Goal: Task Accomplishment & Management: Manage account settings

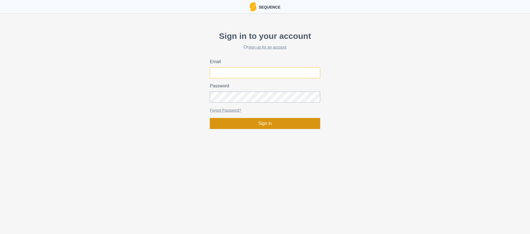
type input "[PERSON_NAME][EMAIL_ADDRESS][DOMAIN_NAME]"
click at [257, 126] on button "Sign in" at bounding box center [265, 123] width 110 height 11
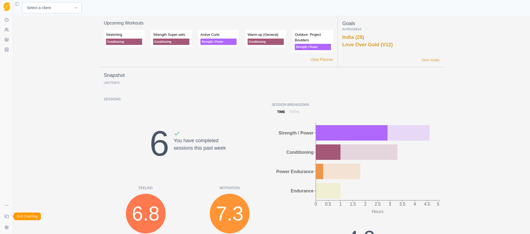
click at [4, 219] on link "Exit Coaching" at bounding box center [6, 216] width 9 height 9
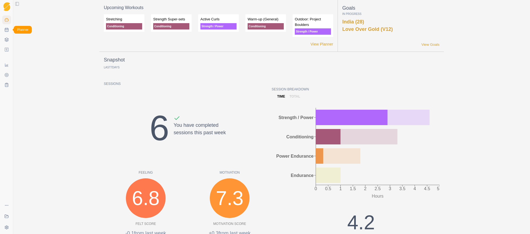
click at [6, 32] on link "Planner" at bounding box center [6, 29] width 9 height 9
select select "month"
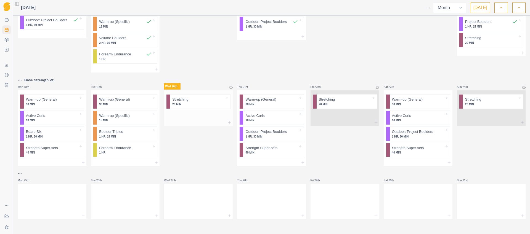
scroll to position [273, 0]
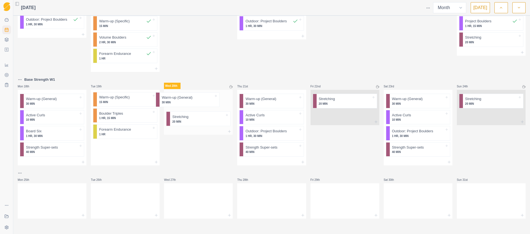
drag, startPoint x: 126, startPoint y: 103, endPoint x: 192, endPoint y: 102, distance: 65.7
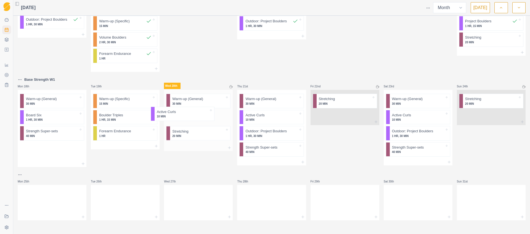
drag, startPoint x: 49, startPoint y: 116, endPoint x: 188, endPoint y: 117, distance: 138.4
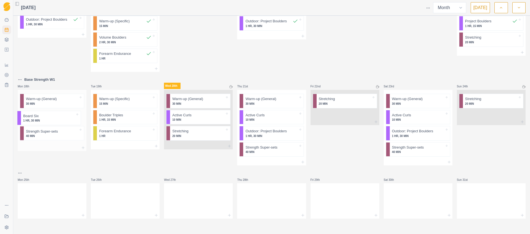
drag, startPoint x: 46, startPoint y: 120, endPoint x: 43, endPoint y: 120, distance: 2.8
click at [43, 121] on div "Warm-up (General) 30 MIN Board Six 1 HR, 30 MIN Strength Super-sets 40 MIN" at bounding box center [52, 117] width 69 height 55
click at [62, 125] on div "Remove from schedule" at bounding box center [68, 123] width 44 height 9
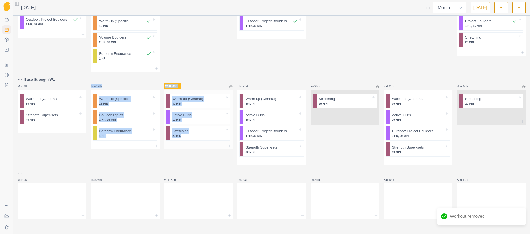
drag, startPoint x: 64, startPoint y: 141, endPoint x: 180, endPoint y: 138, distance: 116.6
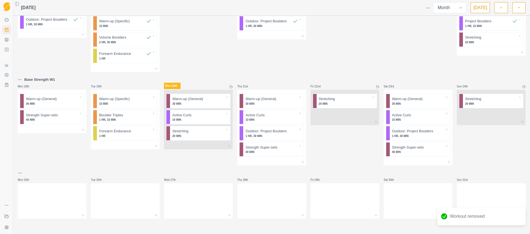
click at [43, 162] on div "Base Strength W1 Mon 18th Warm-up (General) 30 MIN Strength Super-sets 40 MIN" at bounding box center [52, 121] width 69 height 89
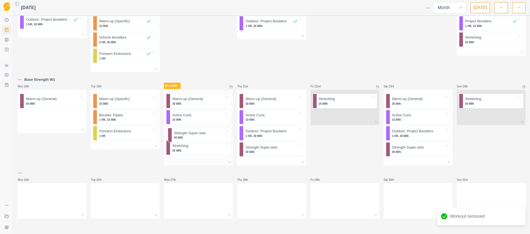
drag, startPoint x: 107, startPoint y: 130, endPoint x: 192, endPoint y: 138, distance: 84.9
click at [227, 163] on icon at bounding box center [229, 162] width 4 height 4
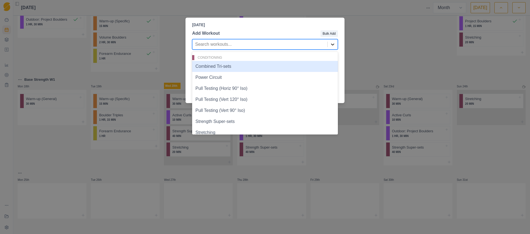
click at [334, 46] on icon at bounding box center [333, 45] width 6 height 6
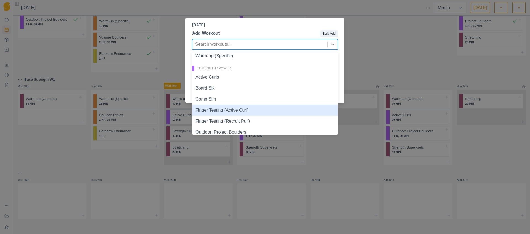
scroll to position [236, 0]
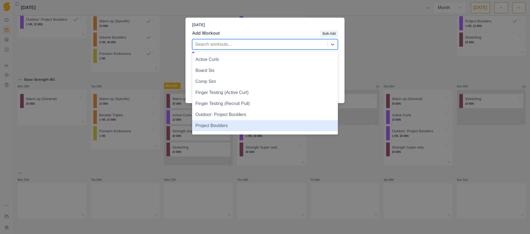
click at [204, 127] on div "Project Boulders" at bounding box center [265, 125] width 146 height 11
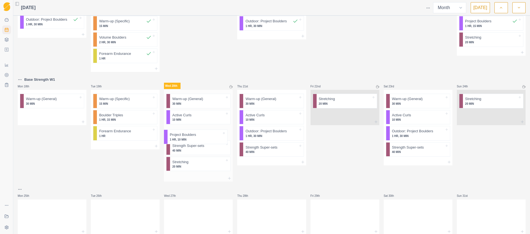
drag, startPoint x: 183, startPoint y: 169, endPoint x: 182, endPoint y: 136, distance: 32.3
click at [182, 137] on div "Warm-up (General) 30 MIN Active Curls 10 MIN Strength Super-sets 40 MIN Stretch…" at bounding box center [198, 132] width 69 height 85
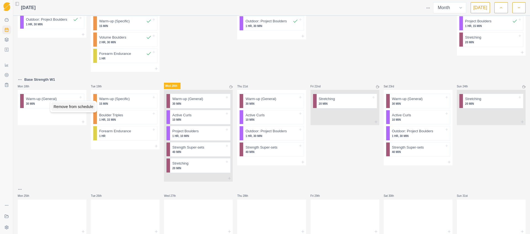
click at [56, 107] on div "Remove from schedule" at bounding box center [73, 106] width 44 height 9
click at [230, 87] on icon at bounding box center [231, 86] width 3 height 3
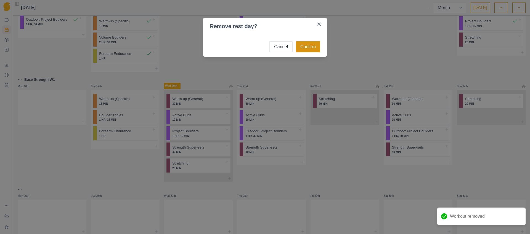
click at [309, 45] on button "Confirm" at bounding box center [308, 46] width 24 height 11
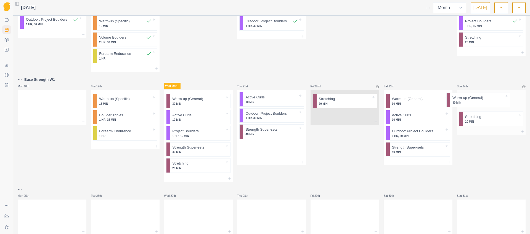
drag, startPoint x: 253, startPoint y: 102, endPoint x: 464, endPoint y: 100, distance: 211.6
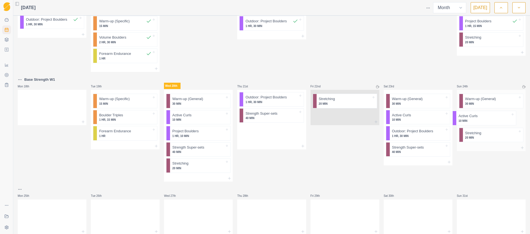
drag, startPoint x: 254, startPoint y: 105, endPoint x: 470, endPoint y: 121, distance: 216.8
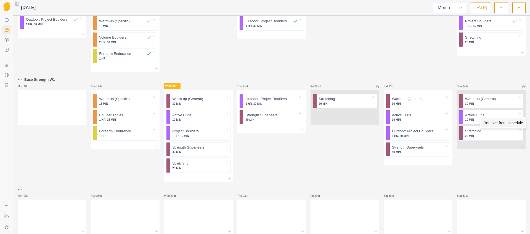
click at [487, 122] on div "Remove from schedule" at bounding box center [503, 123] width 44 height 9
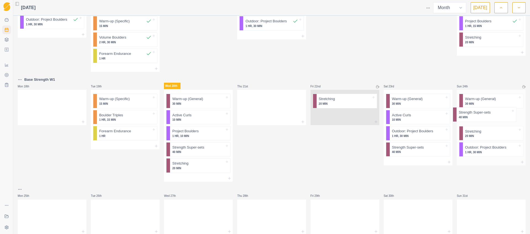
drag, startPoint x: 259, startPoint y: 101, endPoint x: 477, endPoint y: 115, distance: 218.4
drag, startPoint x: 481, startPoint y: 149, endPoint x: 474, endPoint y: 113, distance: 37.2
click at [473, 114] on div "Warm-up (General) 30 MIN Strength Super-sets 40 MIN Stretching 20 MIN Outdoor: …" at bounding box center [491, 124] width 69 height 69
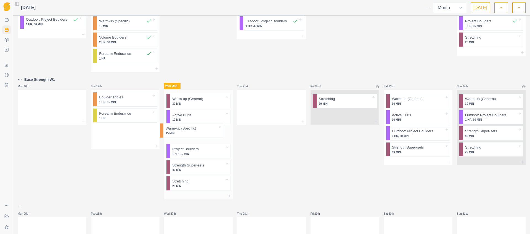
drag, startPoint x: 117, startPoint y: 99, endPoint x: 185, endPoint y: 130, distance: 74.7
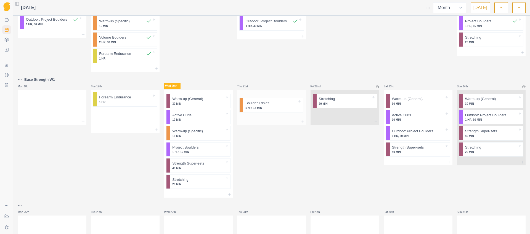
drag, startPoint x: 111, startPoint y: 102, endPoint x: 260, endPoint y: 107, distance: 148.4
drag, startPoint x: 122, startPoint y: 99, endPoint x: 271, endPoint y: 118, distance: 150.3
click at [154, 123] on icon at bounding box center [156, 122] width 4 height 4
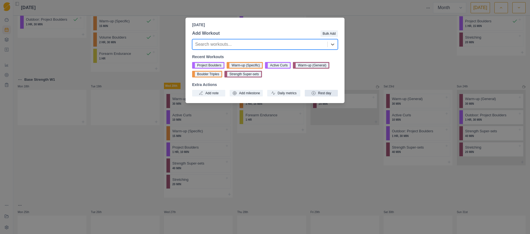
click at [329, 94] on button "Rest day" at bounding box center [321, 93] width 33 height 7
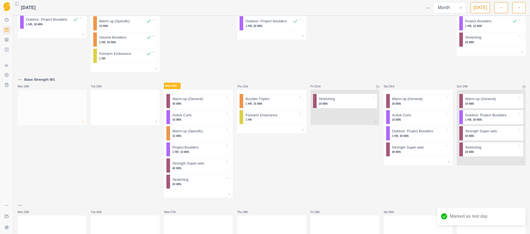
click at [83, 123] on icon at bounding box center [83, 122] width 4 height 4
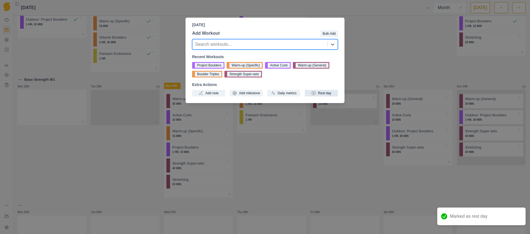
click at [326, 93] on button "Rest day" at bounding box center [321, 93] width 33 height 7
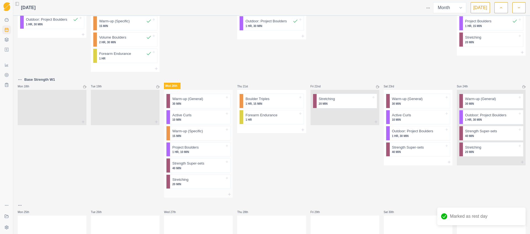
click at [192, 101] on p "Warm-up (General)" at bounding box center [187, 99] width 31 height 6
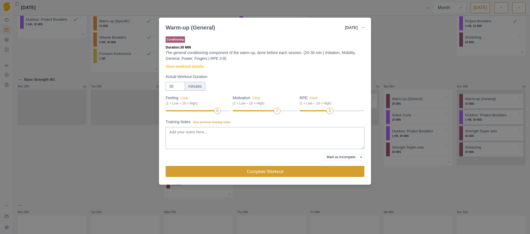
click at [257, 175] on button "Complete Workout" at bounding box center [265, 171] width 199 height 11
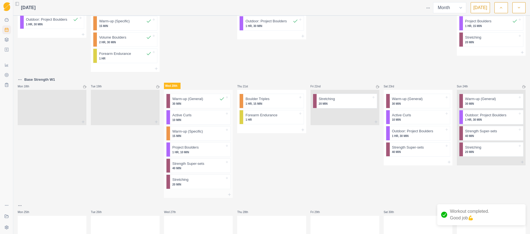
click at [192, 117] on div at bounding box center [208, 116] width 33 height 6
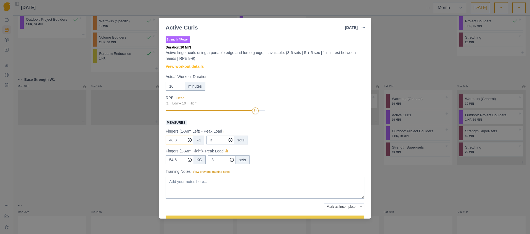
drag, startPoint x: 180, startPoint y: 142, endPoint x: 165, endPoint y: 140, distance: 15.9
click at [165, 140] on div "Strength / Power Duration: 10 MIN Active finger curls using a portable edge and…" at bounding box center [265, 126] width 212 height 186
type input "54.4"
drag, startPoint x: 178, startPoint y: 162, endPoint x: 166, endPoint y: 160, distance: 12.8
click at [166, 145] on input "54.6" at bounding box center [180, 140] width 28 height 9
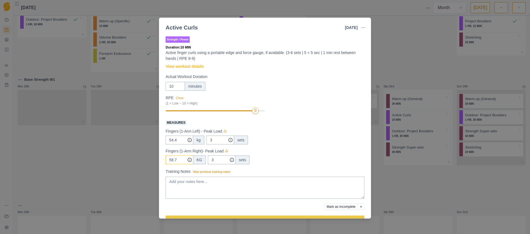
type input "58.7"
click at [303, 143] on div "54.4 kg 3 sets" at bounding box center [265, 140] width 199 height 9
drag, startPoint x: 175, startPoint y: 88, endPoint x: 157, endPoint y: 85, distance: 17.8
click at [159, 86] on div "Active Curls 20 Aug 2025 Link To Goal View Workout Metrics Edit Original Workou…" at bounding box center [265, 117] width 530 height 234
type input "7"
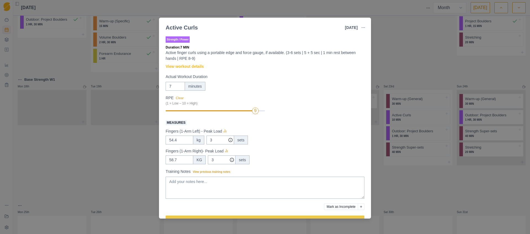
click at [335, 129] on div "Fingers (1-Arm Left) - Peak Load" at bounding box center [265, 131] width 199 height 7
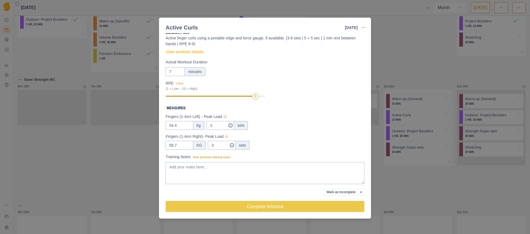
scroll to position [16, 0]
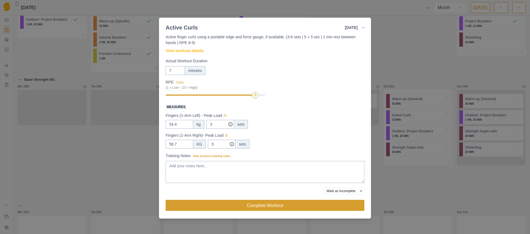
click at [269, 203] on button "Complete Workout" at bounding box center [265, 205] width 199 height 11
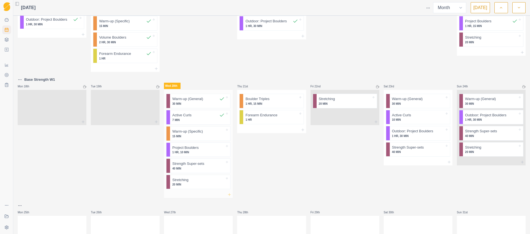
click at [227, 194] on icon at bounding box center [229, 195] width 4 height 4
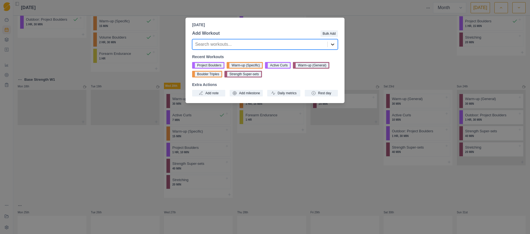
click at [333, 43] on icon at bounding box center [333, 45] width 6 height 6
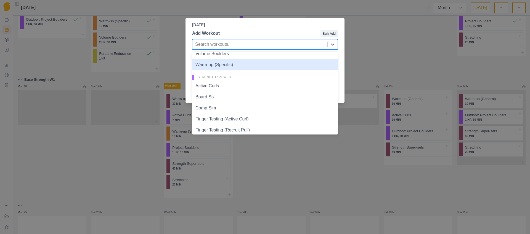
scroll to position [233, 0]
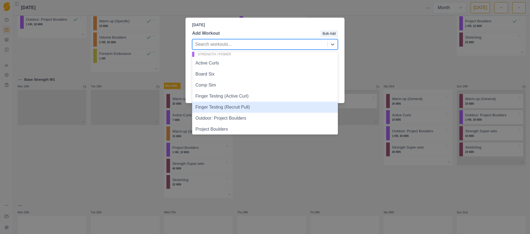
click at [245, 106] on div "Finger Testing (Recruit Pull)" at bounding box center [265, 107] width 146 height 11
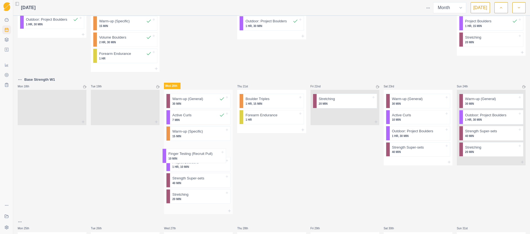
scroll to position [273, 0]
drag, startPoint x: 186, startPoint y: 202, endPoint x: 185, endPoint y: 136, distance: 66.9
click at [185, 136] on div "Warm-up (General) 30 MIN Active Curls 7 MIN Warm-up (Specific) 15 MIN Project B…" at bounding box center [198, 149] width 69 height 118
click at [186, 134] on p "10 MIN" at bounding box center [198, 136] width 52 height 4
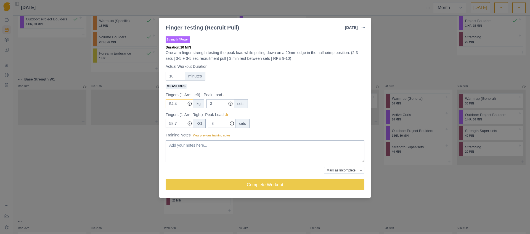
drag, startPoint x: 180, startPoint y: 104, endPoint x: 165, endPoint y: 105, distance: 14.1
click at [166, 105] on input "54.4" at bounding box center [180, 103] width 28 height 9
drag, startPoint x: 179, startPoint y: 125, endPoint x: 165, endPoint y: 124, distance: 13.8
click at [167, 108] on input "58.7" at bounding box center [180, 103] width 28 height 9
drag, startPoint x: 212, startPoint y: 104, endPoint x: 209, endPoint y: 104, distance: 3.3
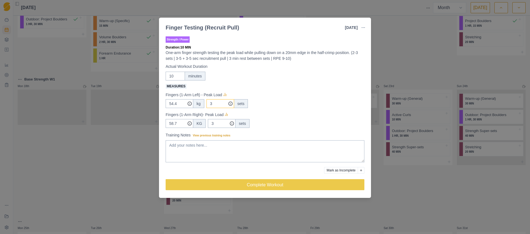
click at [209, 104] on input "3" at bounding box center [221, 103] width 28 height 9
type input "2"
drag, startPoint x: 216, startPoint y: 124, endPoint x: 209, endPoint y: 123, distance: 6.4
click at [209, 108] on input "3" at bounding box center [221, 103] width 28 height 9
type input "2"
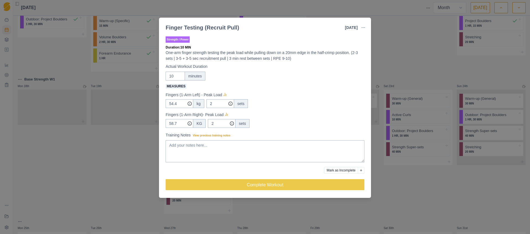
click at [285, 96] on div "Fingers (1-Arm Left) - Peak Load" at bounding box center [265, 95] width 199 height 7
drag, startPoint x: 181, startPoint y: 104, endPoint x: 165, endPoint y: 104, distance: 16.3
click at [166, 104] on input "54.4" at bounding box center [180, 103] width 28 height 9
type input "65.9"
drag, startPoint x: 180, startPoint y: 123, endPoint x: 155, endPoint y: 125, distance: 24.6
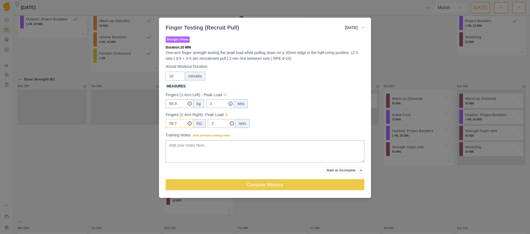
click at [156, 125] on div "Finger Testing (Recruit Pull) 20 Aug 2025 Link To Goal View Workout Metrics Edi…" at bounding box center [265, 117] width 530 height 234
type input "65.3"
drag, startPoint x: 175, startPoint y: 77, endPoint x: 160, endPoint y: 76, distance: 14.4
click at [161, 76] on div "Strength / Power Duration: 10 MIN One-arm finger strength testing the peak load…" at bounding box center [265, 115] width 212 height 165
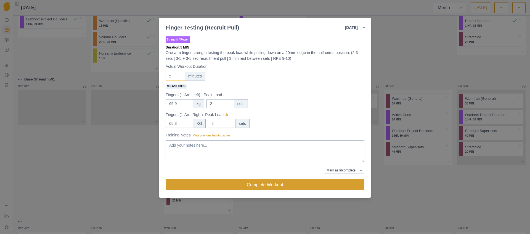
type input "5"
click at [270, 188] on button "Complete Workout" at bounding box center [265, 185] width 199 height 11
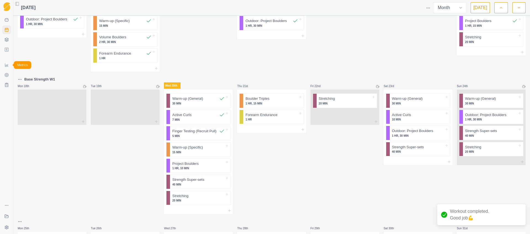
click at [7, 67] on icon at bounding box center [6, 65] width 4 height 4
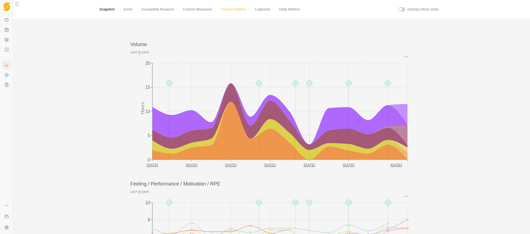
click at [233, 9] on link "Custom Selects" at bounding box center [233, 10] width 25 height 6
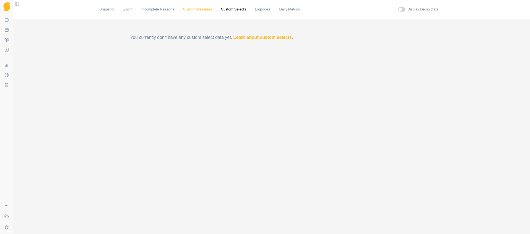
click at [200, 9] on link "Custom Measures" at bounding box center [197, 10] width 29 height 6
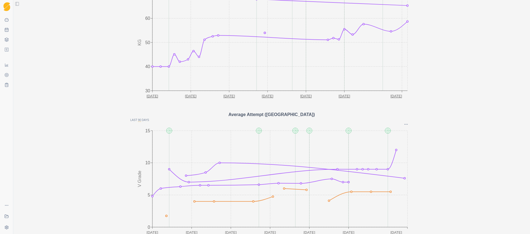
scroll to position [230, 0]
click at [7, 40] on icon at bounding box center [6, 40] width 4 height 4
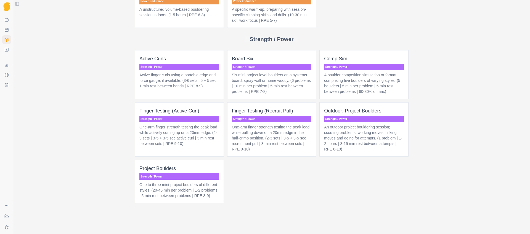
scroll to position [432, 0]
click at [244, 143] on p "One-arm finger strength testing the peak load while pulling down on a 20mm edge…" at bounding box center [272, 139] width 80 height 28
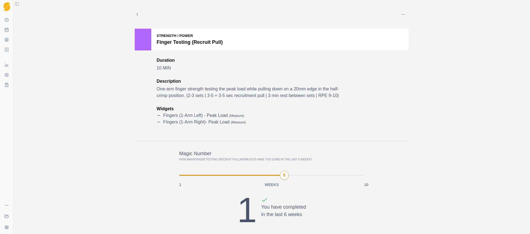
click at [404, 15] on button "button" at bounding box center [403, 14] width 11 height 11
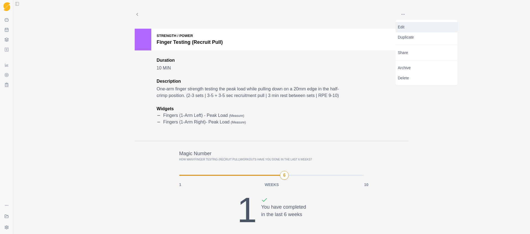
click at [405, 26] on p "Edit" at bounding box center [426, 27] width 57 height 6
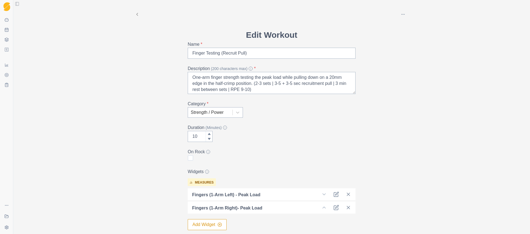
scroll to position [62, 0]
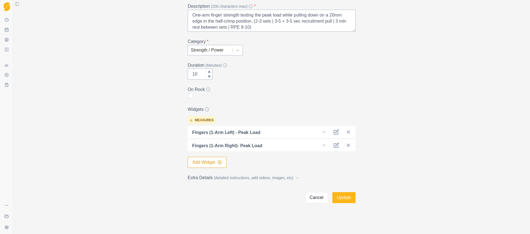
click at [204, 167] on button "Add Widget" at bounding box center [207, 162] width 39 height 11
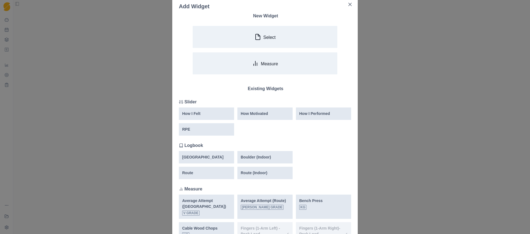
scroll to position [2, 0]
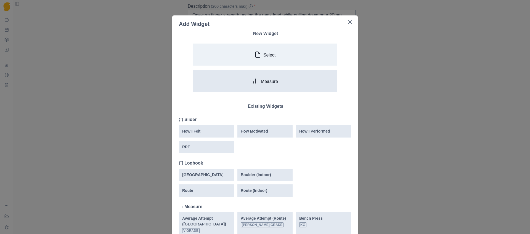
click at [264, 80] on p "Measure" at bounding box center [269, 81] width 17 height 5
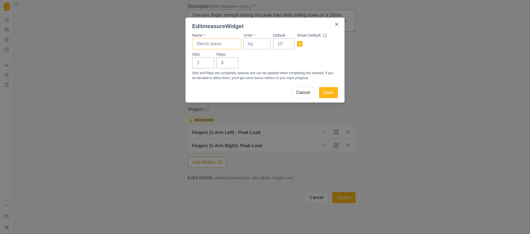
click at [221, 47] on input "Name *" at bounding box center [216, 43] width 49 height 11
type input "Bodyweight"
click at [247, 44] on input "Units *" at bounding box center [257, 43] width 27 height 11
type input "kg"
click at [331, 92] on button "Save" at bounding box center [328, 92] width 19 height 11
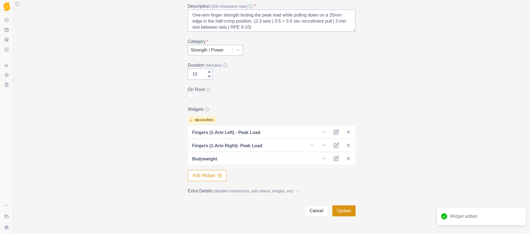
click at [342, 214] on button "Update" at bounding box center [344, 211] width 23 height 11
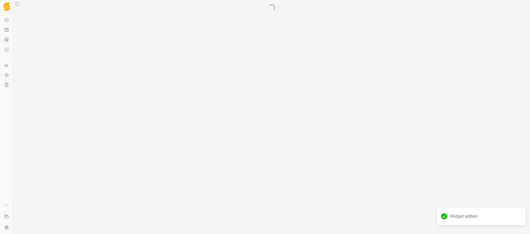
scroll to position [0, 0]
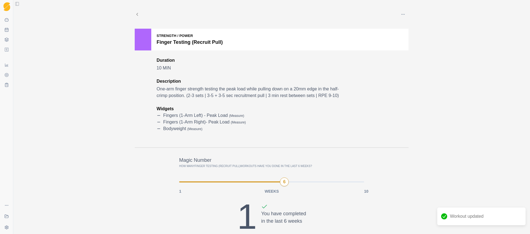
click at [135, 12] on icon at bounding box center [137, 14] width 5 height 5
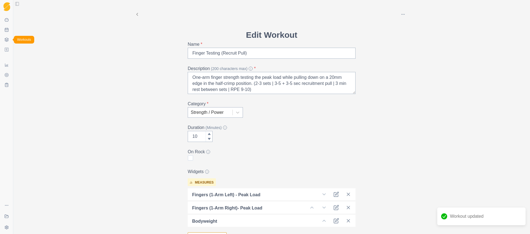
click at [8, 40] on icon at bounding box center [6, 40] width 4 height 4
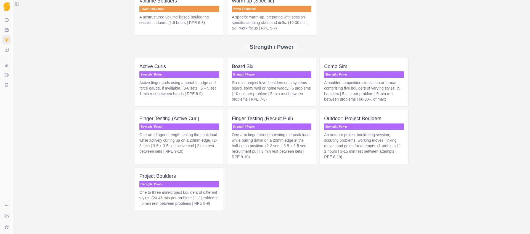
scroll to position [404, 0]
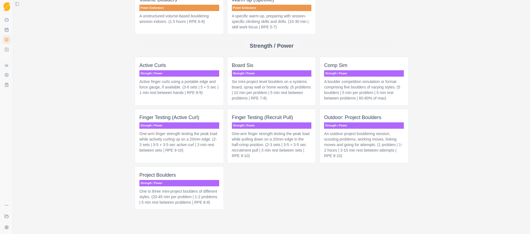
click at [202, 153] on p "One-arm finger strength testing the peak load while actively curling up on a 20…" at bounding box center [179, 142] width 80 height 22
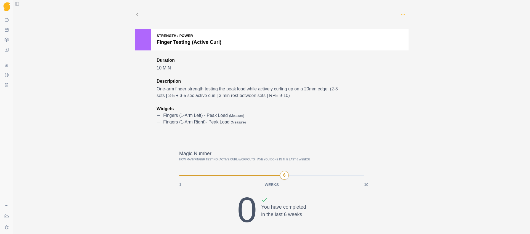
click at [402, 14] on icon "button" at bounding box center [403, 14] width 4 height 4
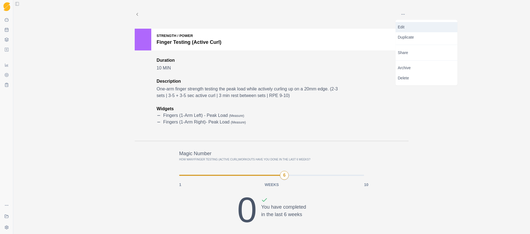
click at [410, 28] on p "Edit" at bounding box center [426, 27] width 57 height 6
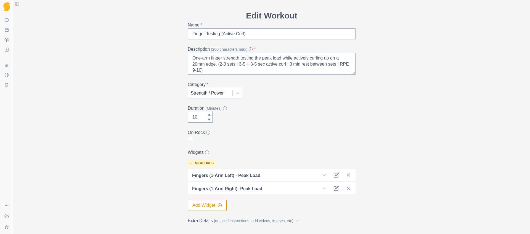
scroll to position [62, 0]
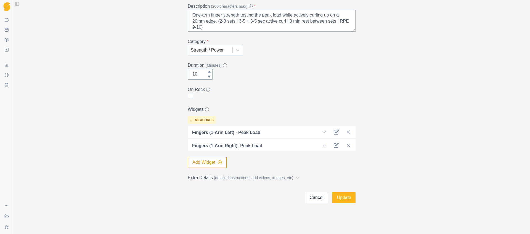
click at [218, 162] on icon "button" at bounding box center [220, 162] width 4 height 4
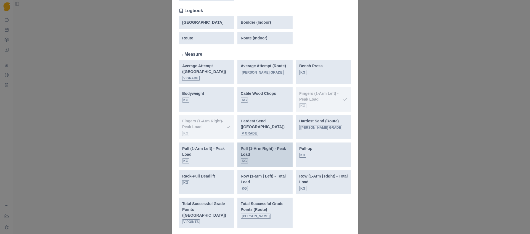
scroll to position [157, 0]
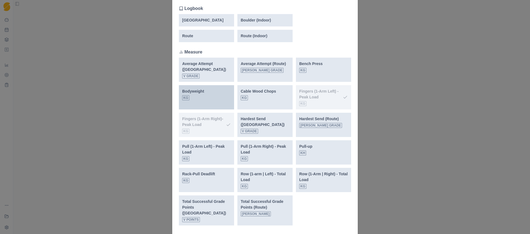
click at [209, 98] on div "Bodyweight kg" at bounding box center [206, 95] width 49 height 12
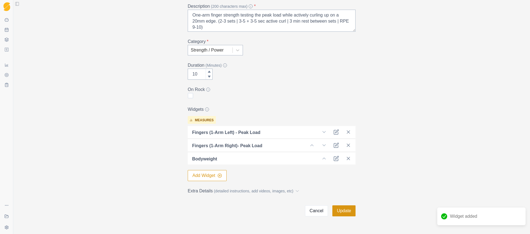
click at [345, 213] on button "Update" at bounding box center [344, 211] width 23 height 11
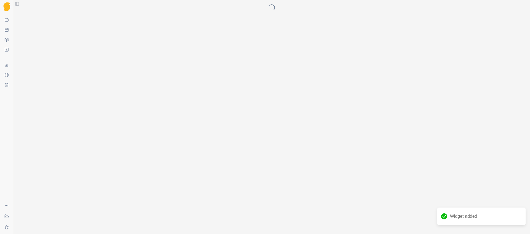
scroll to position [0, 0]
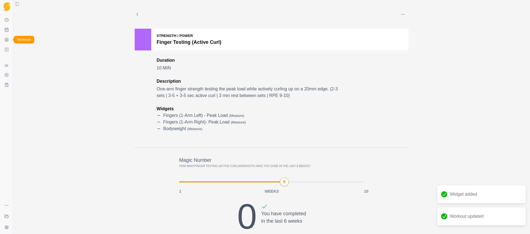
click at [7, 38] on icon at bounding box center [6, 40] width 4 height 4
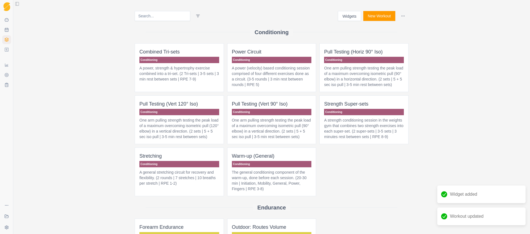
click at [379, 75] on p "One arm pulling strength testing the peak load of a maximum overcoming isometri…" at bounding box center [364, 76] width 80 height 22
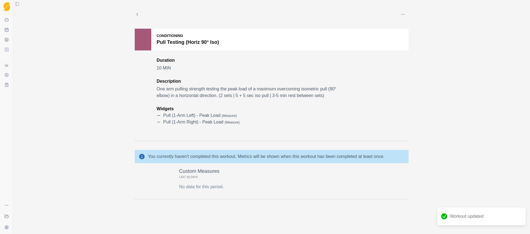
click at [405, 11] on button "button" at bounding box center [403, 14] width 11 height 11
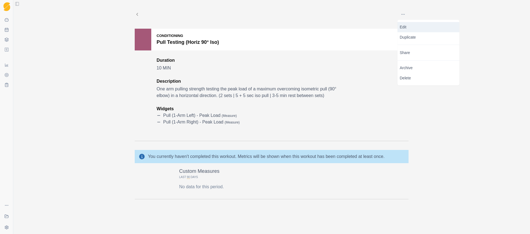
click at [408, 26] on p "Edit" at bounding box center [428, 27] width 57 height 6
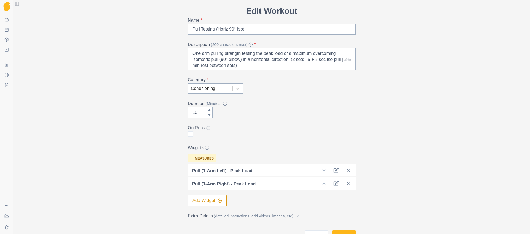
scroll to position [62, 0]
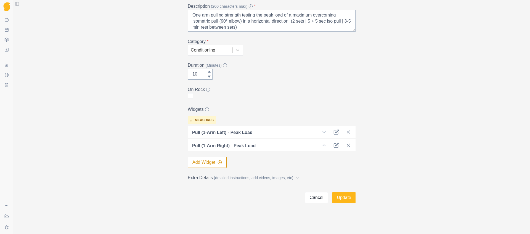
click at [207, 166] on button "Add Widget" at bounding box center [207, 162] width 39 height 11
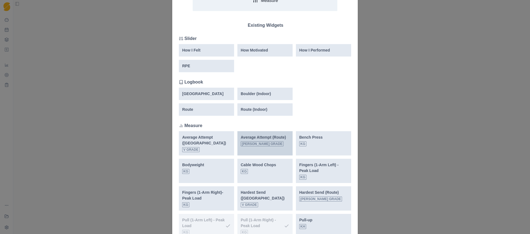
scroll to position [85, 0]
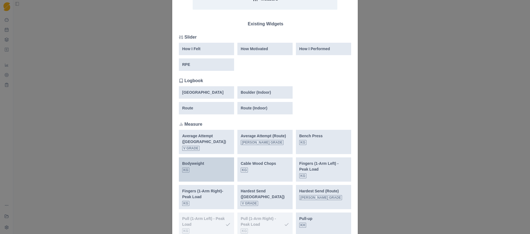
click at [199, 173] on div "Bodyweight kg" at bounding box center [193, 167] width 22 height 12
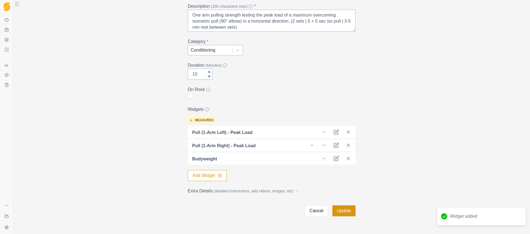
click at [346, 213] on button "Update" at bounding box center [344, 211] width 23 height 11
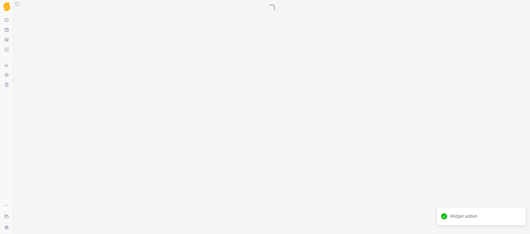
scroll to position [0, 0]
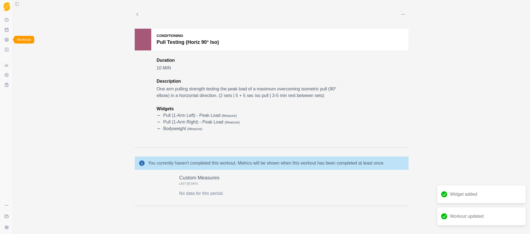
click at [5, 39] on icon at bounding box center [6, 40] width 4 height 4
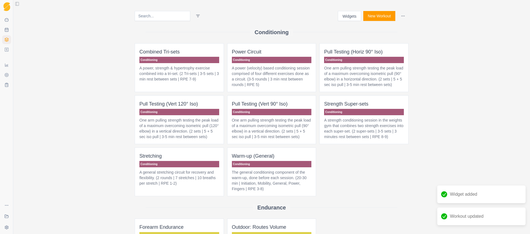
click at [176, 140] on p "One arm pulling strength testing the peak load of a maximum overcoming isometri…" at bounding box center [179, 129] width 80 height 22
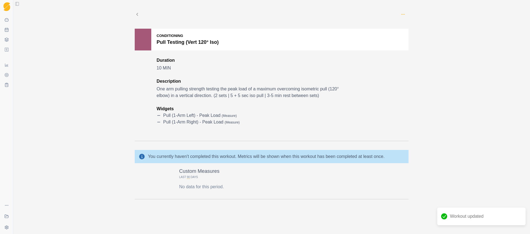
click at [402, 14] on icon "button" at bounding box center [403, 14] width 4 height 4
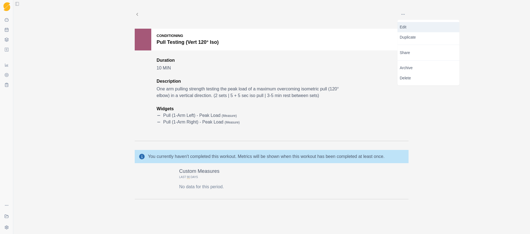
click at [409, 27] on p "Edit" at bounding box center [428, 27] width 57 height 6
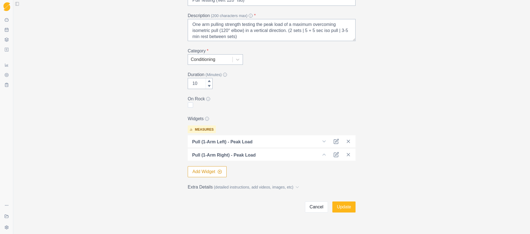
scroll to position [62, 0]
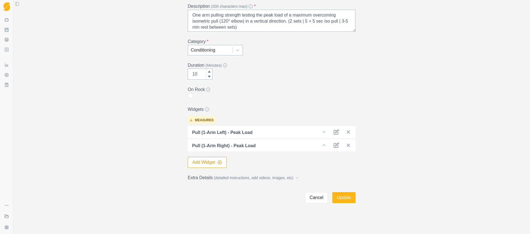
click at [212, 162] on button "Add Widget" at bounding box center [207, 162] width 39 height 11
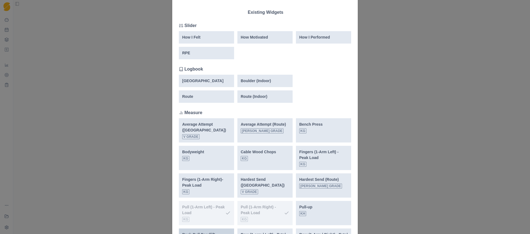
scroll to position [178, 0]
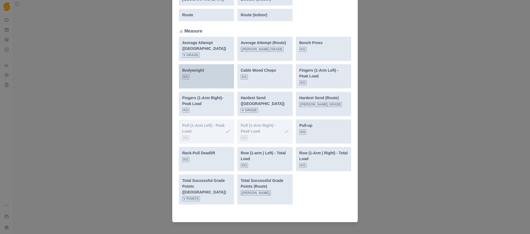
click at [201, 74] on div "Bodyweight kg" at bounding box center [193, 74] width 22 height 12
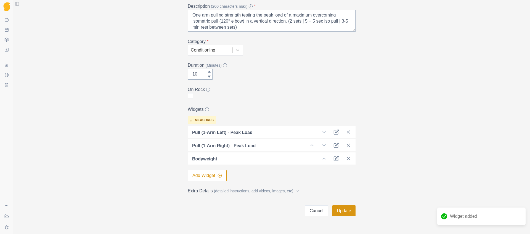
click at [348, 212] on button "Update" at bounding box center [344, 211] width 23 height 11
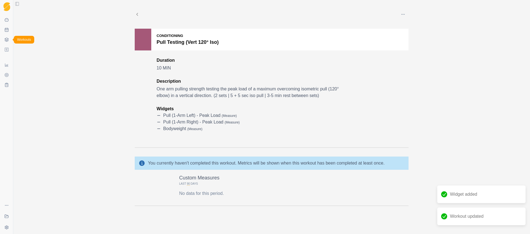
click at [5, 39] on polygon at bounding box center [7, 39] width 4 height 2
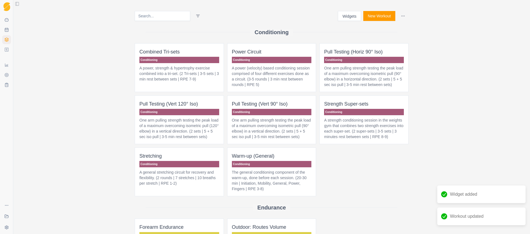
click at [267, 138] on p "One arm pulling strength testing the peak load of a maximum overcoming isometri…" at bounding box center [272, 129] width 80 height 22
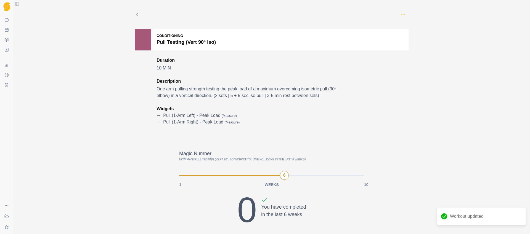
click at [401, 13] on icon "button" at bounding box center [403, 14] width 4 height 4
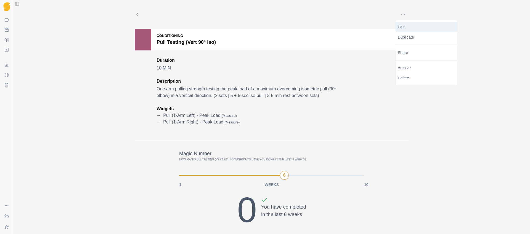
click at [408, 27] on p "Edit" at bounding box center [426, 27] width 57 height 6
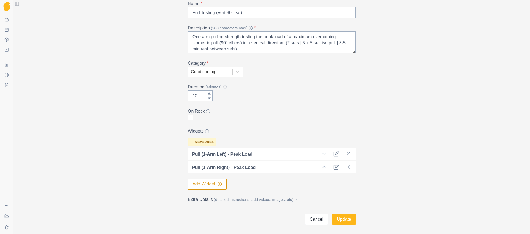
scroll to position [62, 0]
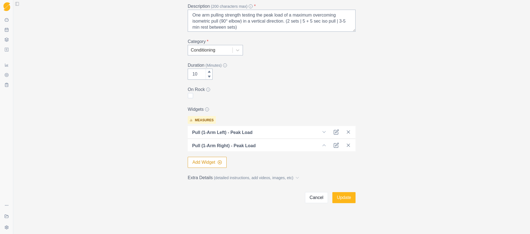
click at [213, 161] on button "Add Widget" at bounding box center [207, 162] width 39 height 11
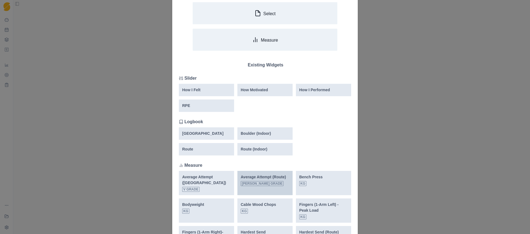
scroll to position [73, 0]
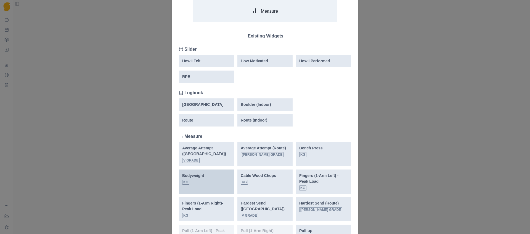
click at [189, 186] on div "Bodyweight kg" at bounding box center [206, 182] width 55 height 24
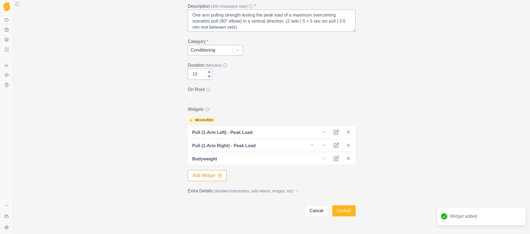
click at [345, 212] on button "Update" at bounding box center [344, 211] width 23 height 11
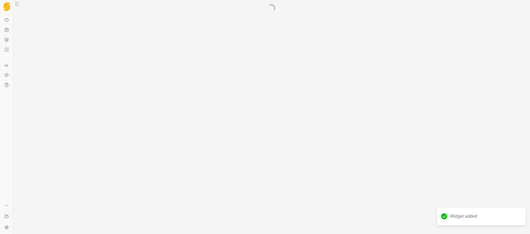
scroll to position [0, 0]
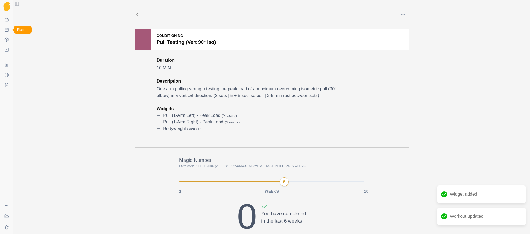
click at [5, 30] on icon at bounding box center [6, 30] width 3 height 0
select select "month"
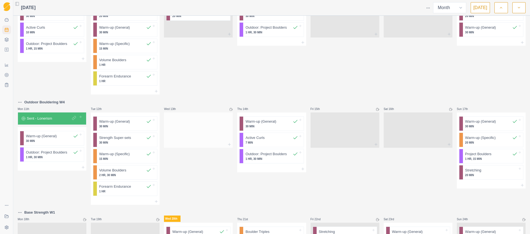
scroll to position [265, 0]
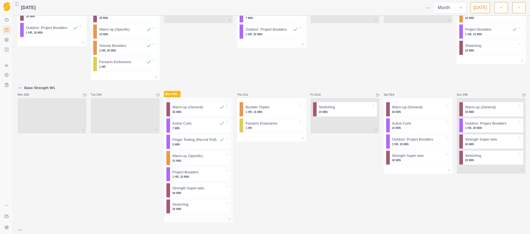
click at [195, 144] on p "5 MIN" at bounding box center [198, 145] width 52 height 4
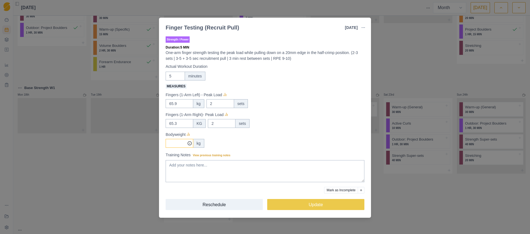
click at [177, 144] on input "Measures" at bounding box center [180, 143] width 28 height 9
type input "75.3"
click at [308, 118] on div "Fingers (1-Arm Right)- Peak Load 65.3 KG 2 sets" at bounding box center [265, 120] width 199 height 17
click at [309, 208] on button "Update" at bounding box center [315, 204] width 97 height 11
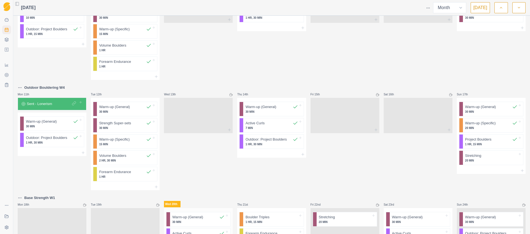
scroll to position [278, 0]
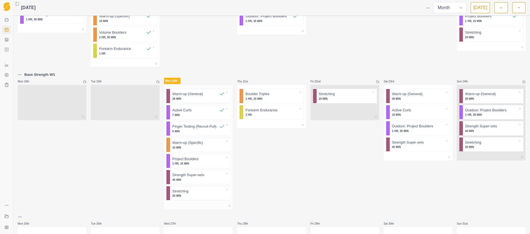
click at [183, 147] on p "15 MIN" at bounding box center [198, 148] width 52 height 4
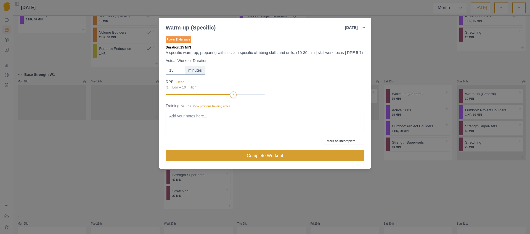
click at [278, 161] on button "Complete Workout" at bounding box center [265, 155] width 199 height 11
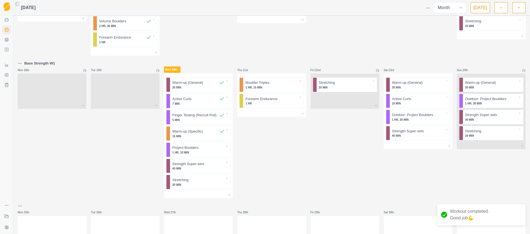
scroll to position [296, 0]
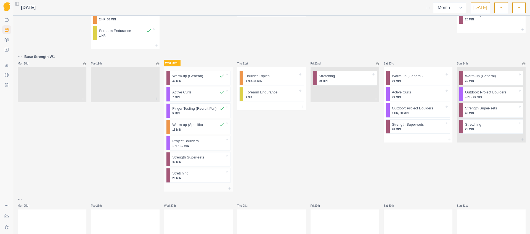
click at [205, 145] on p "1 HR, 10 MIN" at bounding box center [198, 146] width 52 height 4
